Goal: Task Accomplishment & Management: Manage account settings

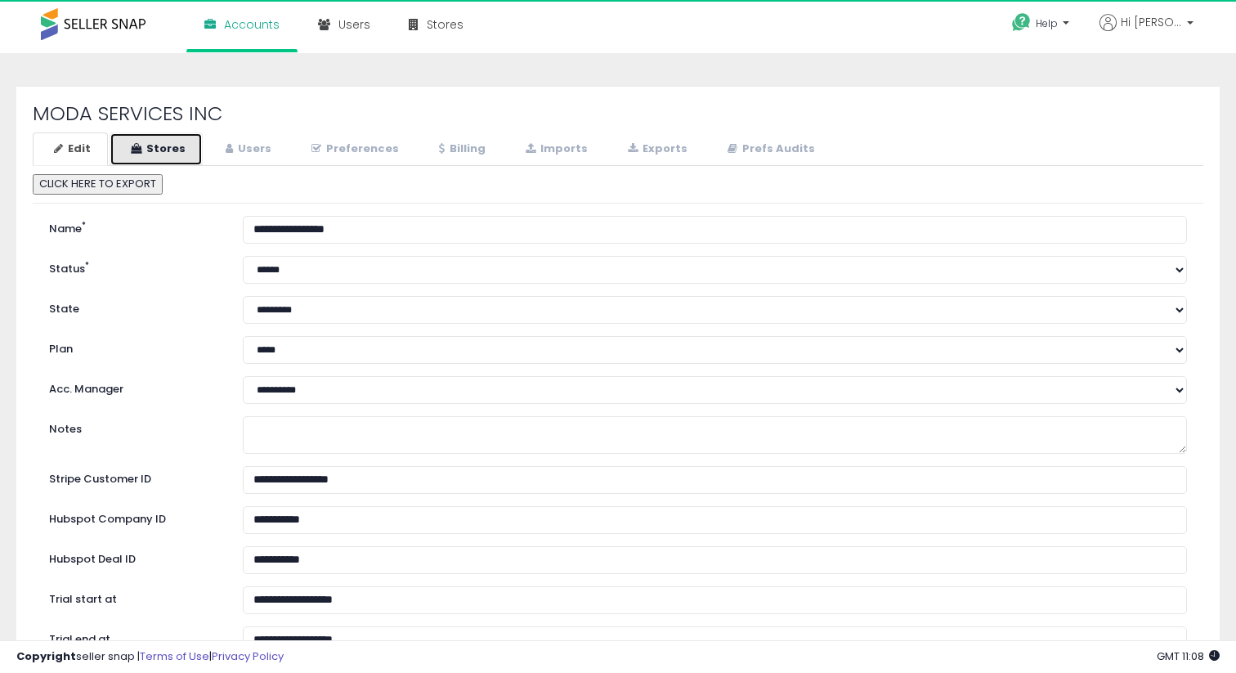
click at [155, 155] on link "Stores" at bounding box center [156, 149] width 93 height 34
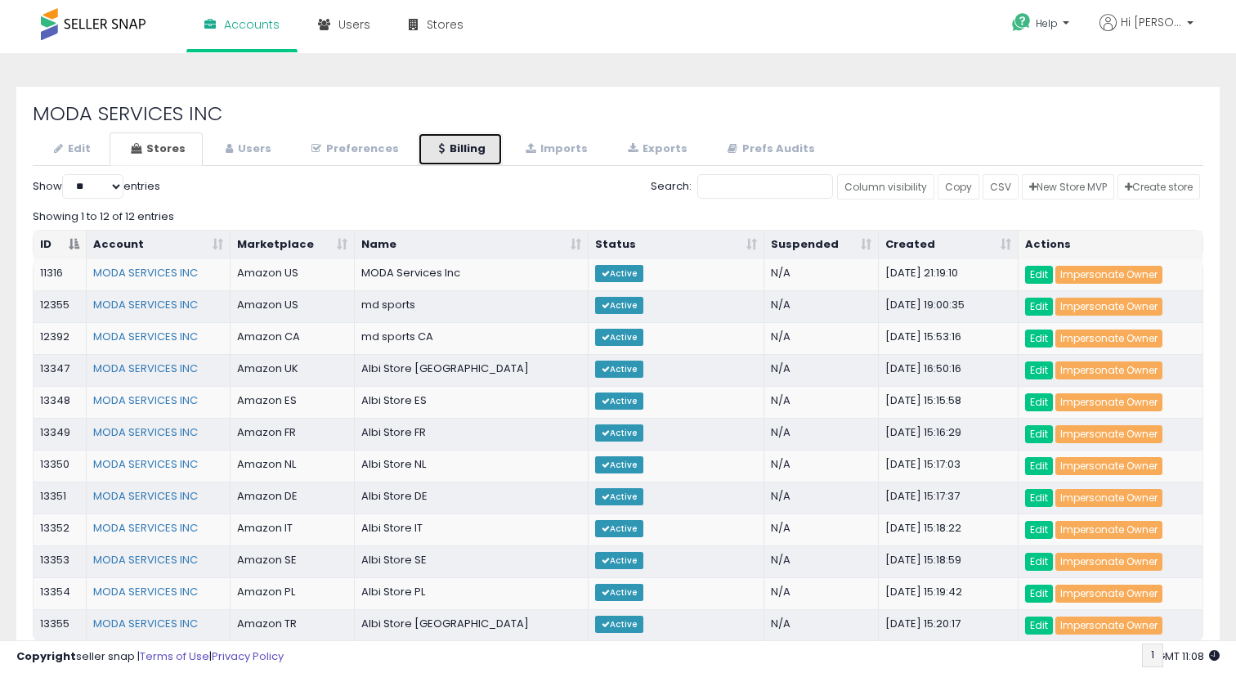
click at [455, 163] on link "Billing" at bounding box center [460, 149] width 85 height 34
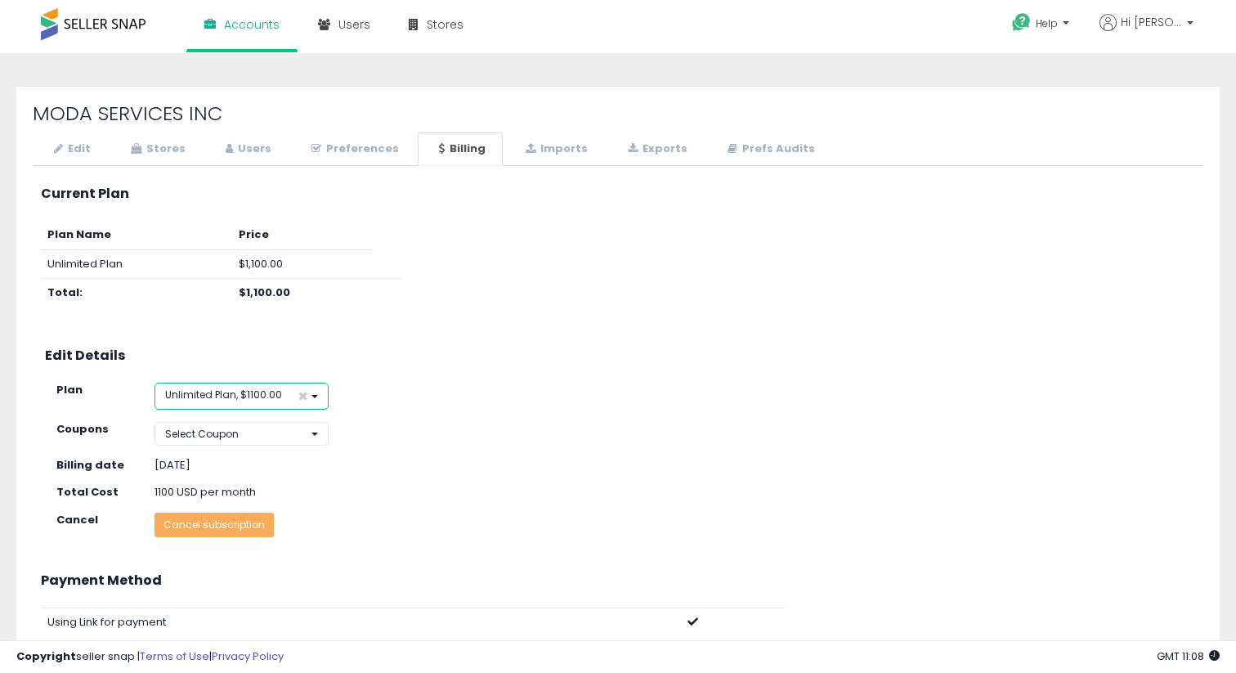
click at [245, 397] on span "Unlimited Plan, $1100.00" at bounding box center [223, 394] width 117 height 14
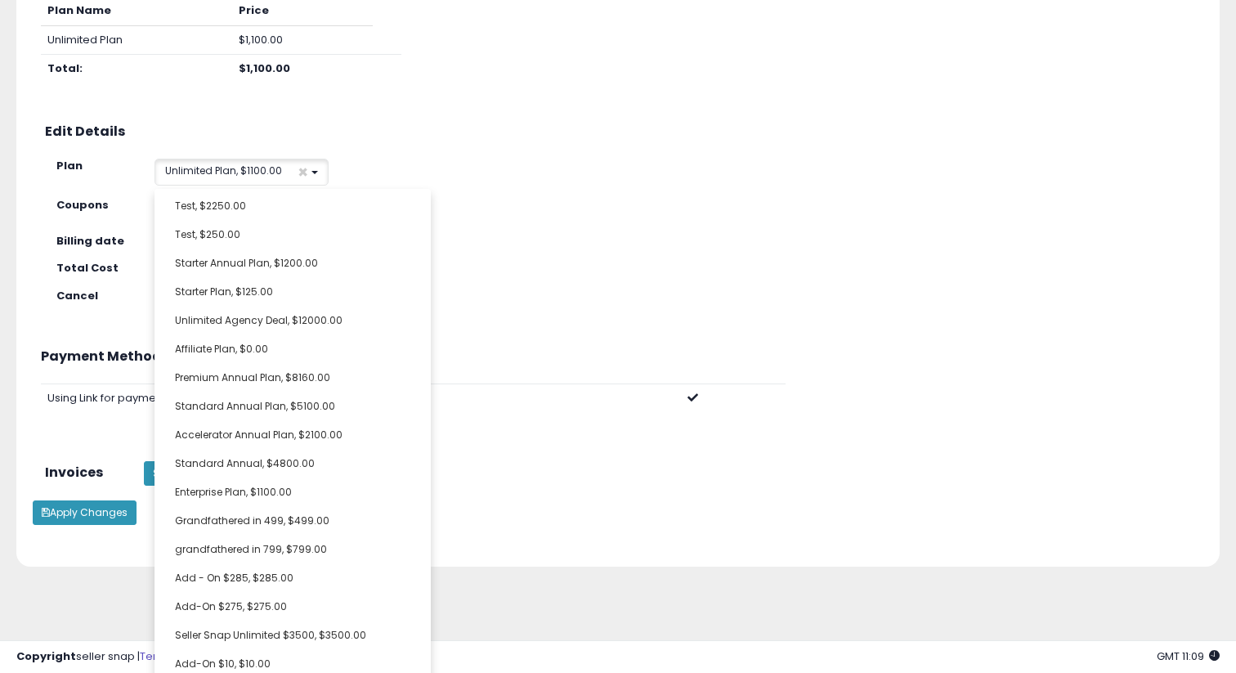
scroll to position [583, 0]
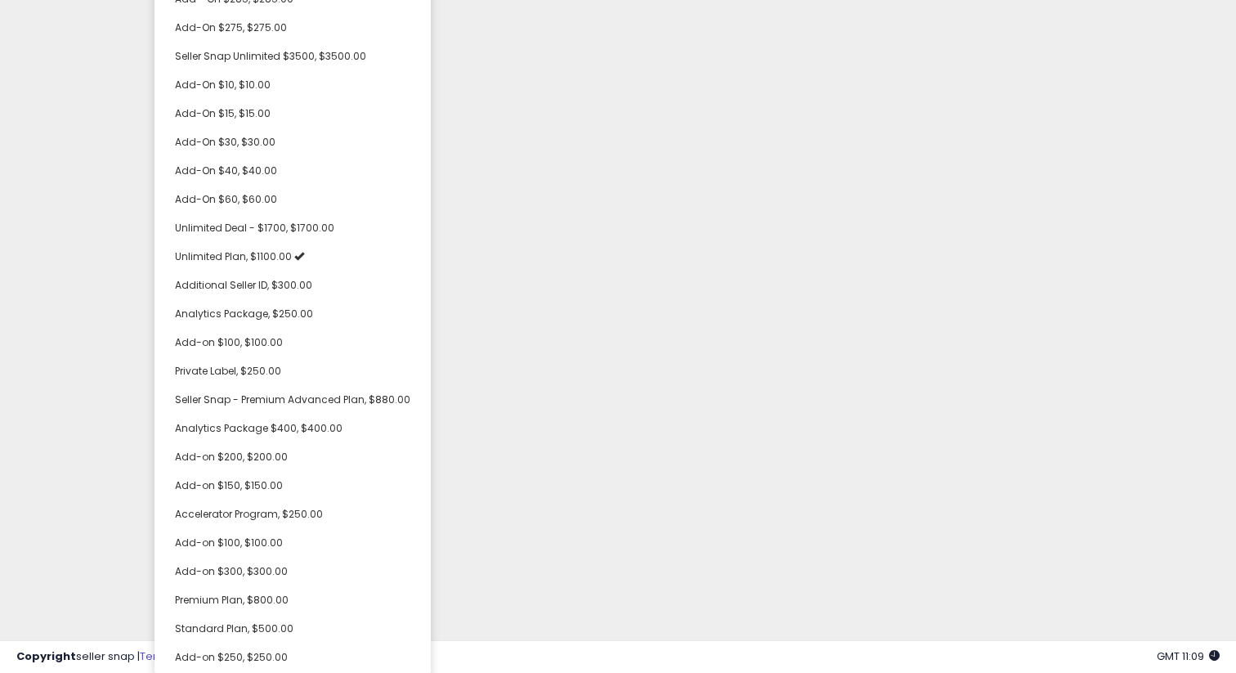
click at [566, 199] on div "Unable to login Retrieving listings data.. has not yet accepted the Terms of Us…" at bounding box center [618, 226] width 1236 height 893
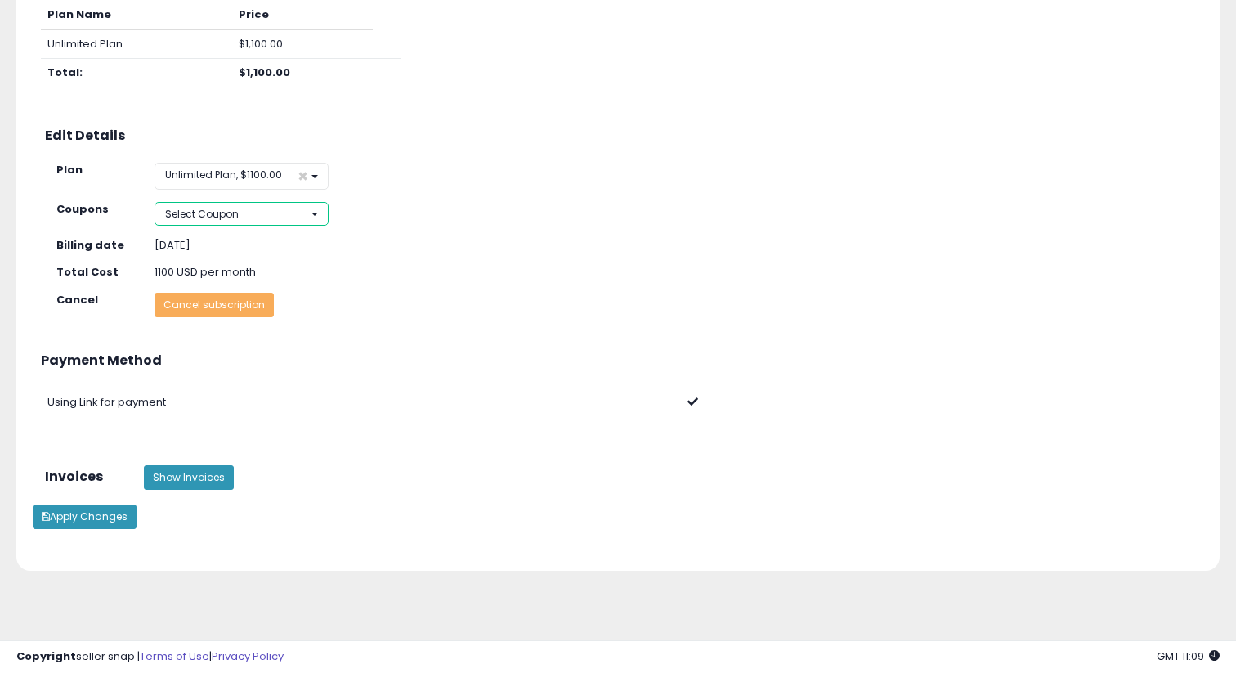
click at [257, 216] on button "Select Coupon" at bounding box center [241, 214] width 174 height 24
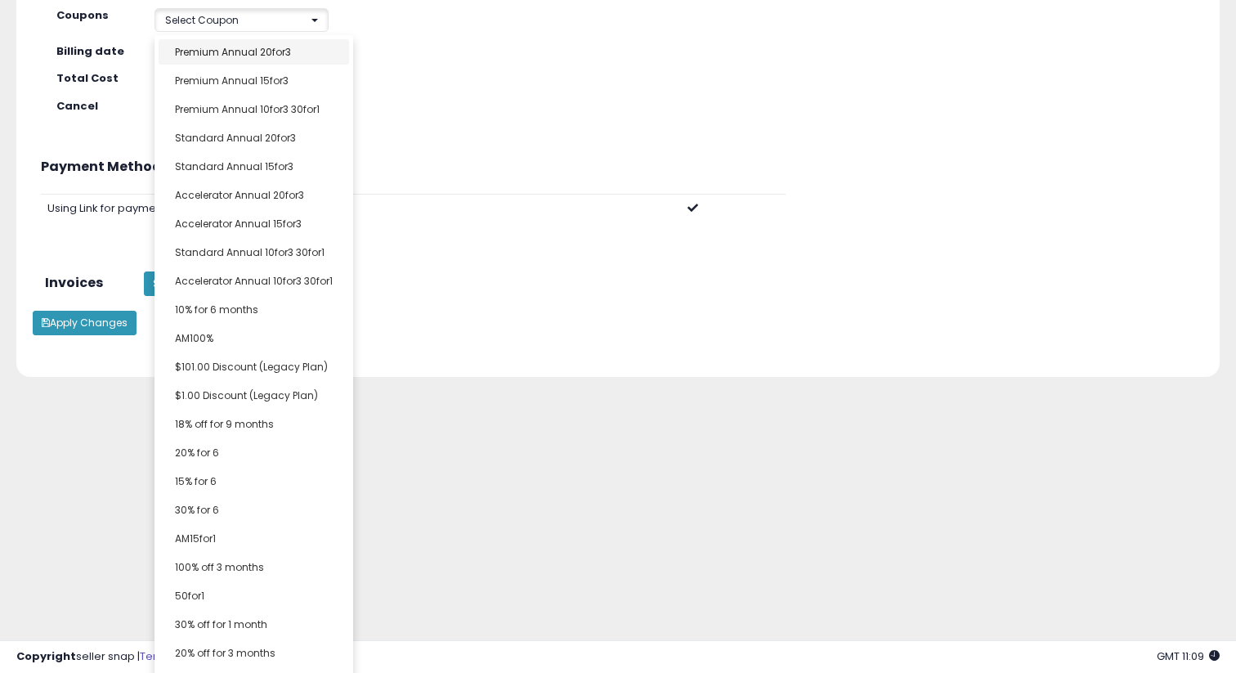
scroll to position [403, 0]
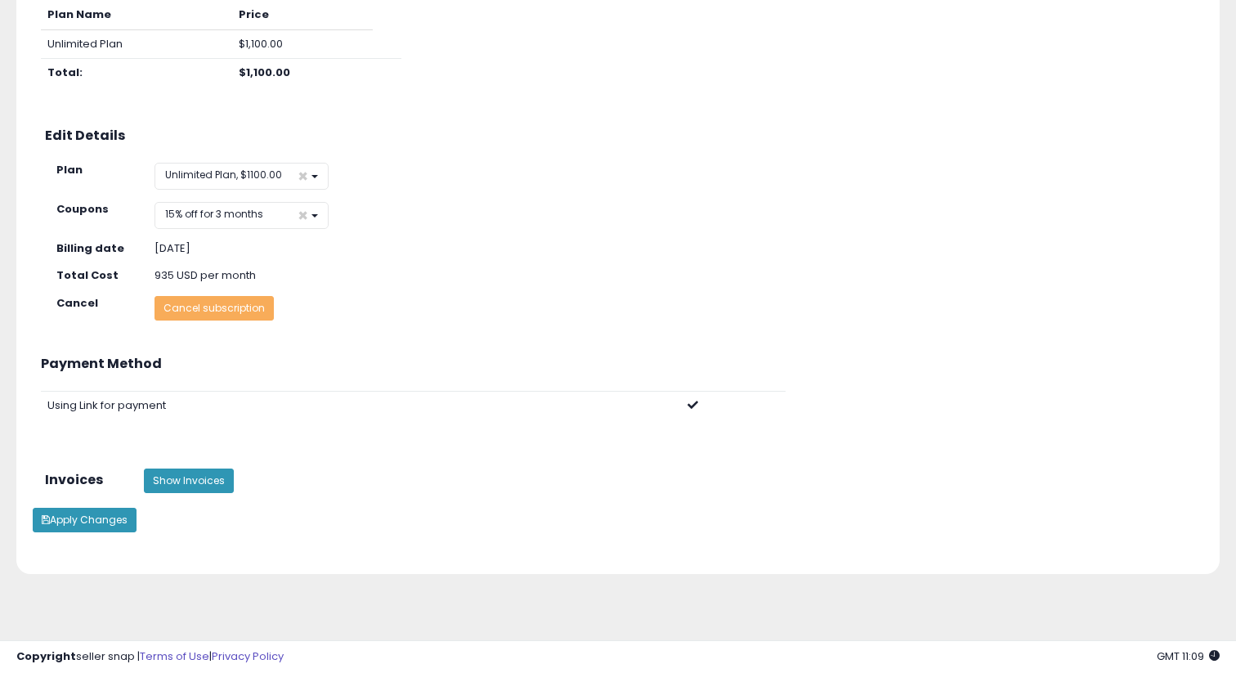
click at [237, 475] on div "**********" at bounding box center [618, 249] width 1170 height 591
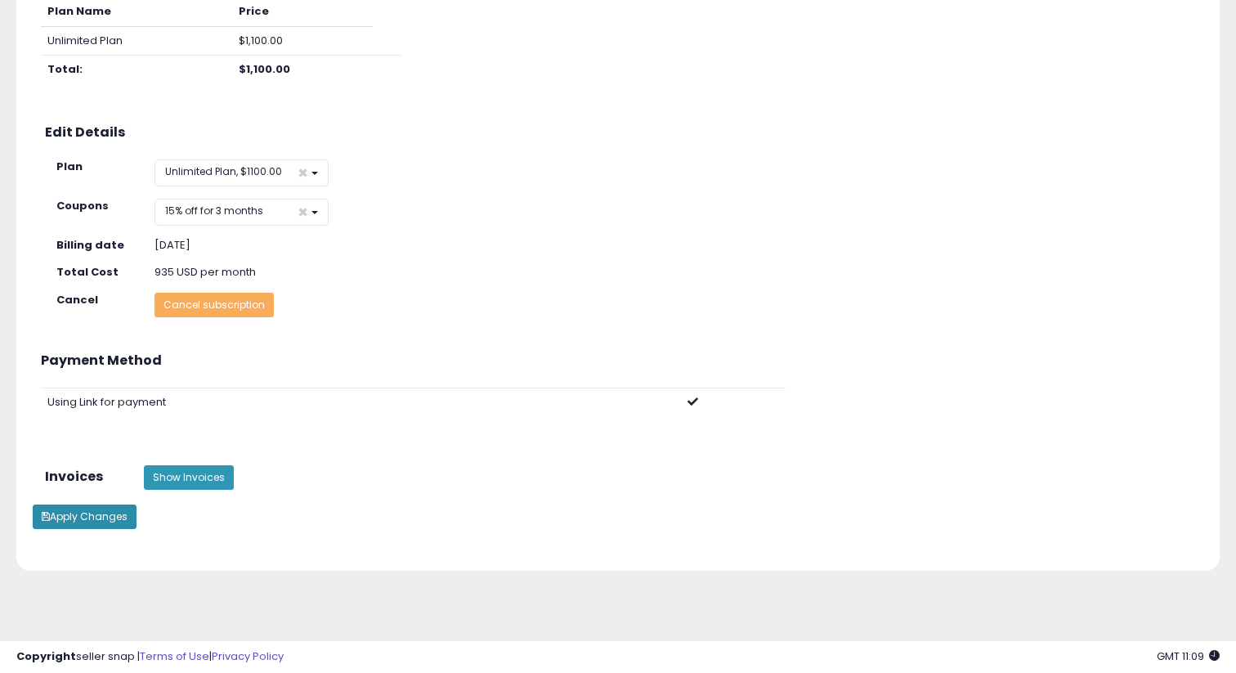
click at [76, 516] on button "Apply Changes" at bounding box center [85, 516] width 104 height 25
